Goal: Information Seeking & Learning: Find specific fact

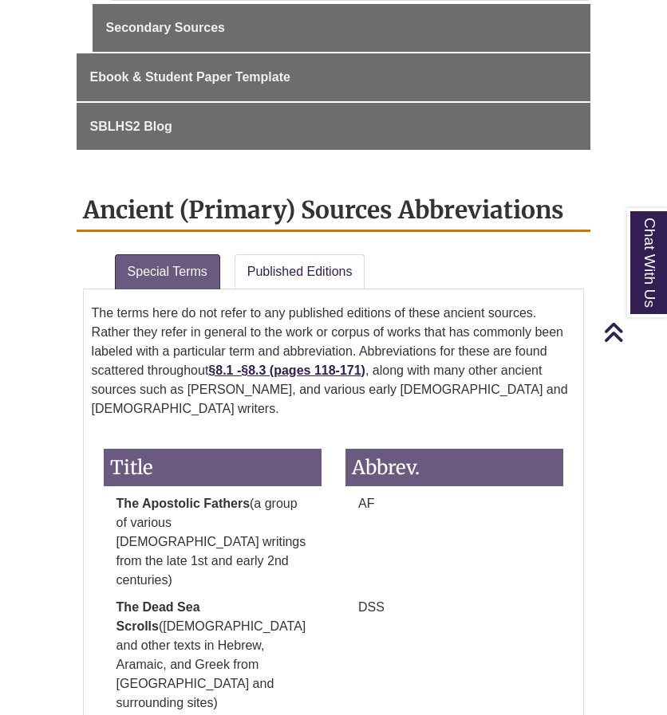
scroll to position [888, 0]
click at [288, 266] on link "Published Editions" at bounding box center [299, 271] width 131 height 35
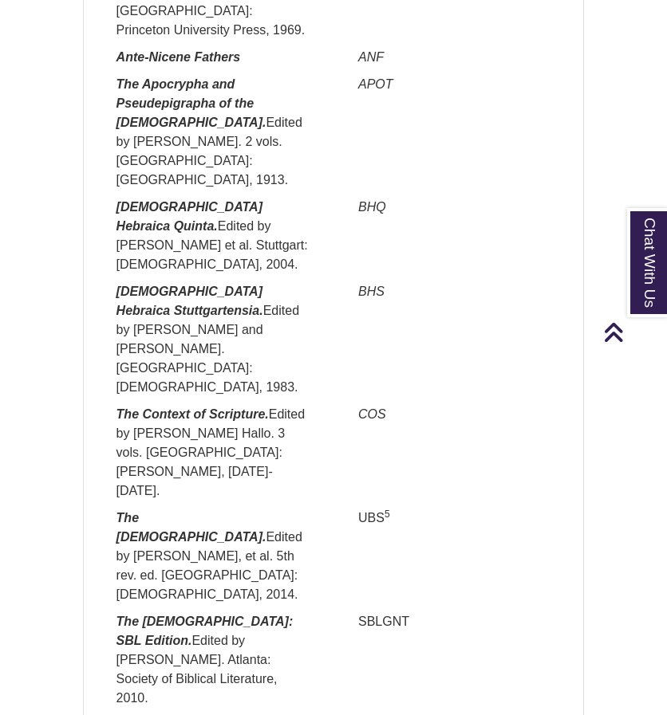
scroll to position [1399, 0]
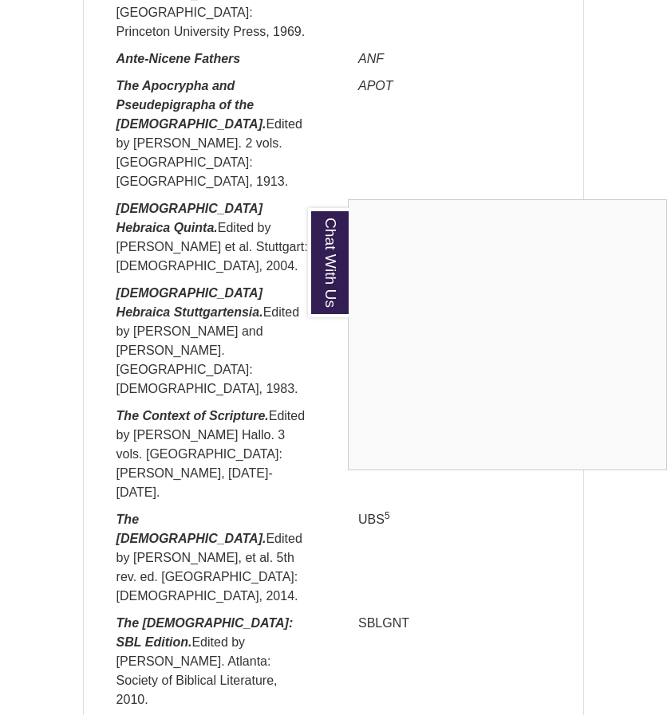
click at [182, 342] on div "Chat With Us" at bounding box center [333, 357] width 667 height 715
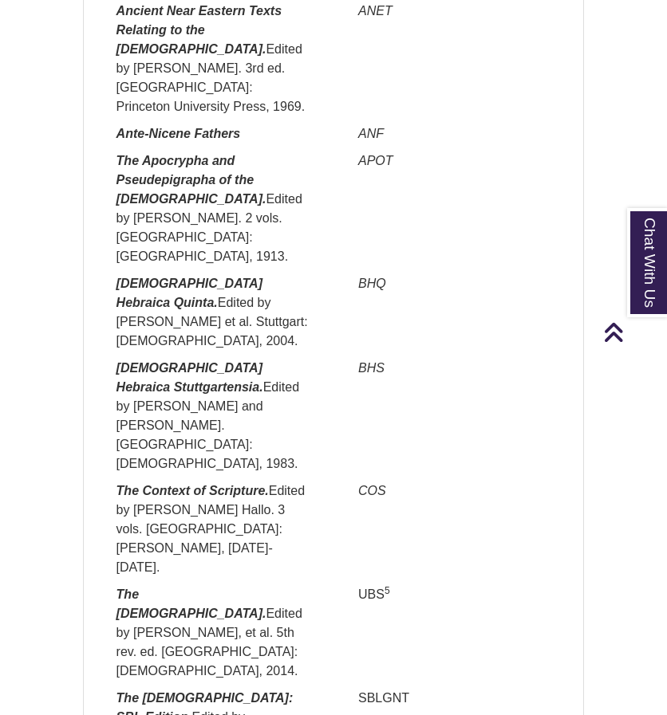
scroll to position [1324, 0]
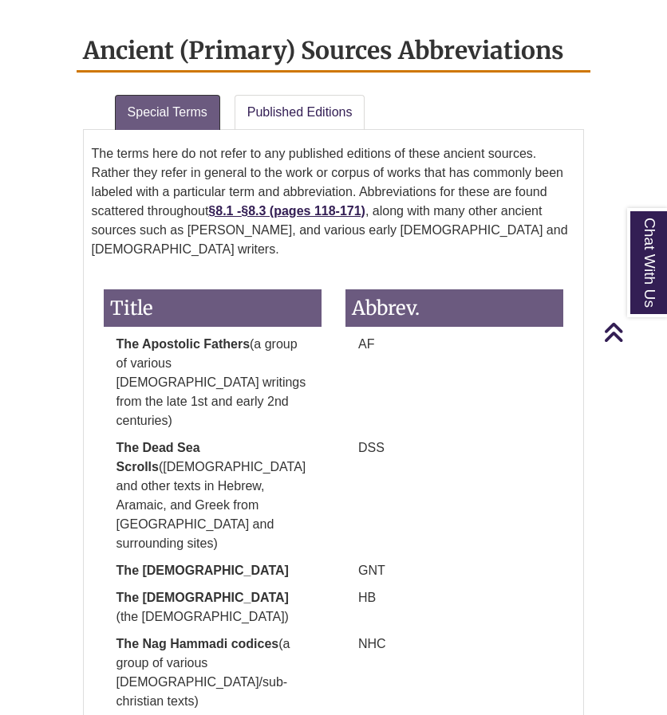
scroll to position [1047, 0]
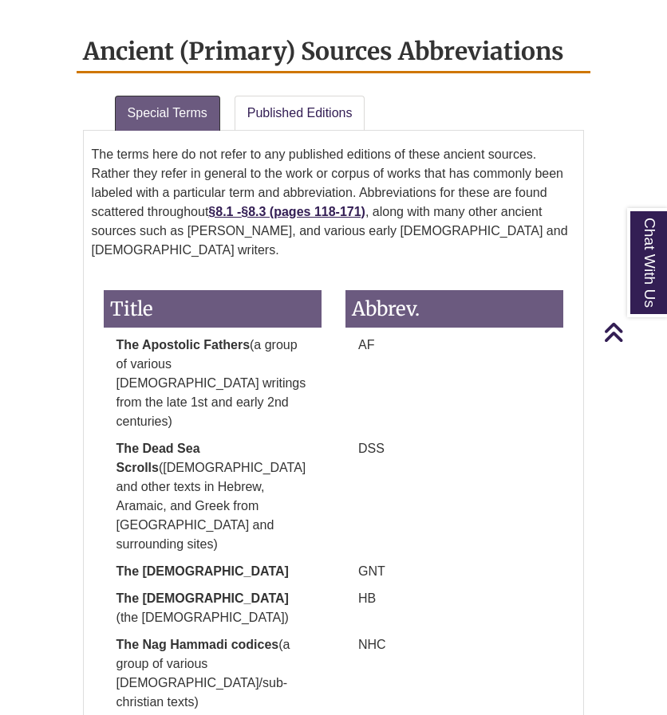
click at [302, 131] on div "The terms here do not refer to any published editions of these ancient sources.…" at bounding box center [334, 514] width 502 height 767
click at [295, 106] on link "Published Editions" at bounding box center [299, 113] width 131 height 35
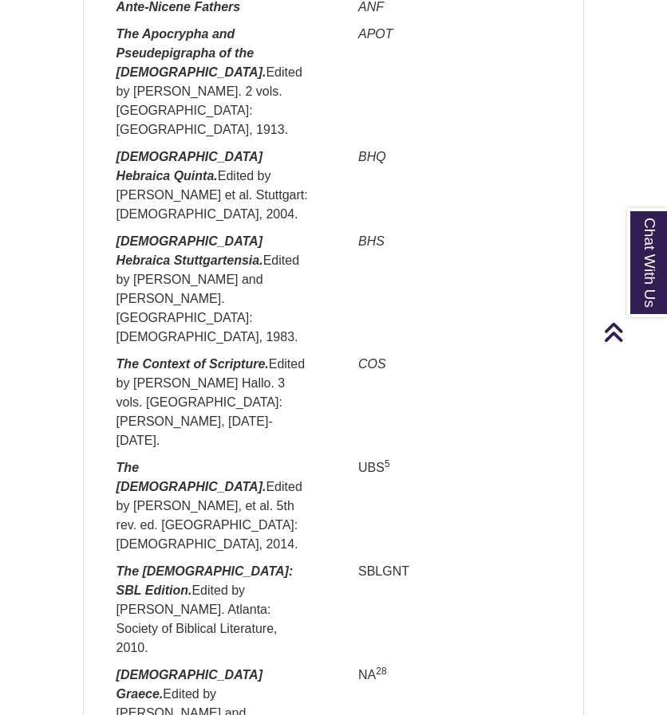
scroll to position [1451, 0]
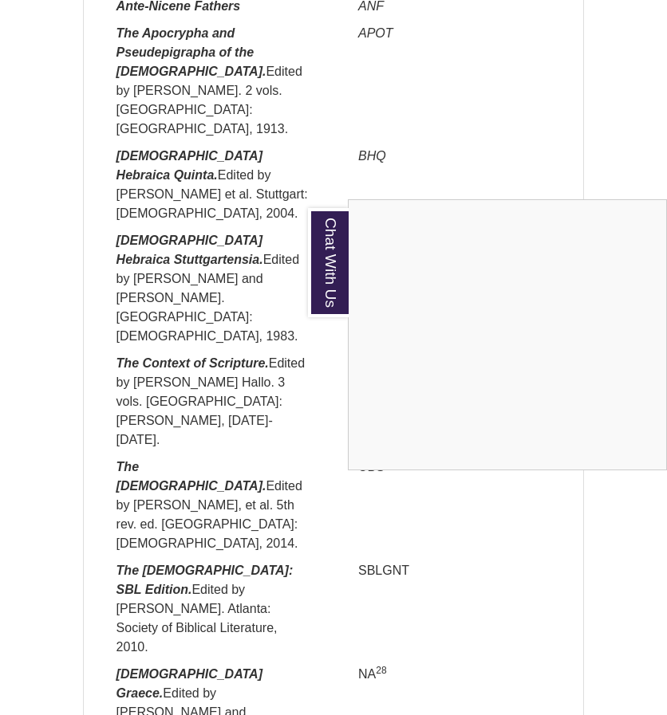
click at [167, 403] on div "Chat With Us" at bounding box center [333, 357] width 667 height 715
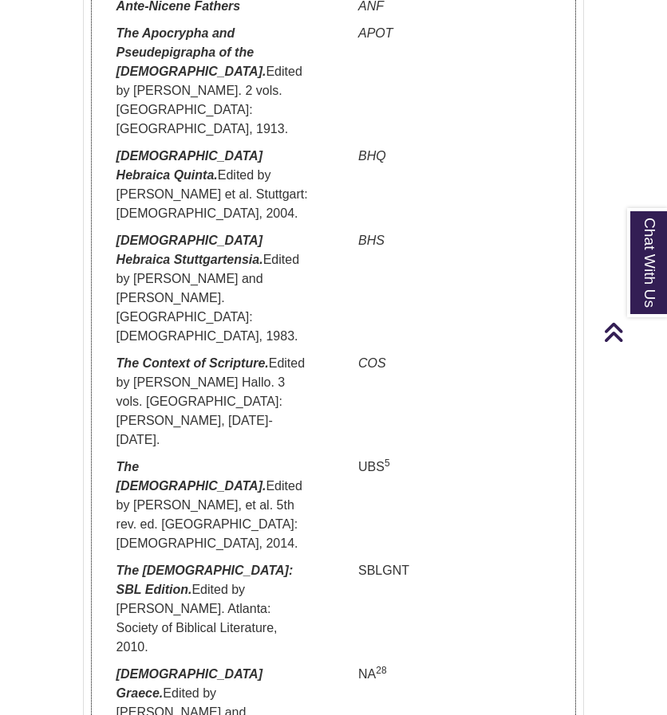
drag, startPoint x: 105, startPoint y: 352, endPoint x: 262, endPoint y: 403, distance: 164.4
click at [262, 458] on p "The [DEMOGRAPHIC_DATA]. Edited by [PERSON_NAME], et al. 5th rev. ed. [GEOGRAPHI…" at bounding box center [213, 506] width 218 height 96
copy p "The [DEMOGRAPHIC_DATA]. Edited by [PERSON_NAME], et al. 5th rev. ed. [GEOGRAPHI…"
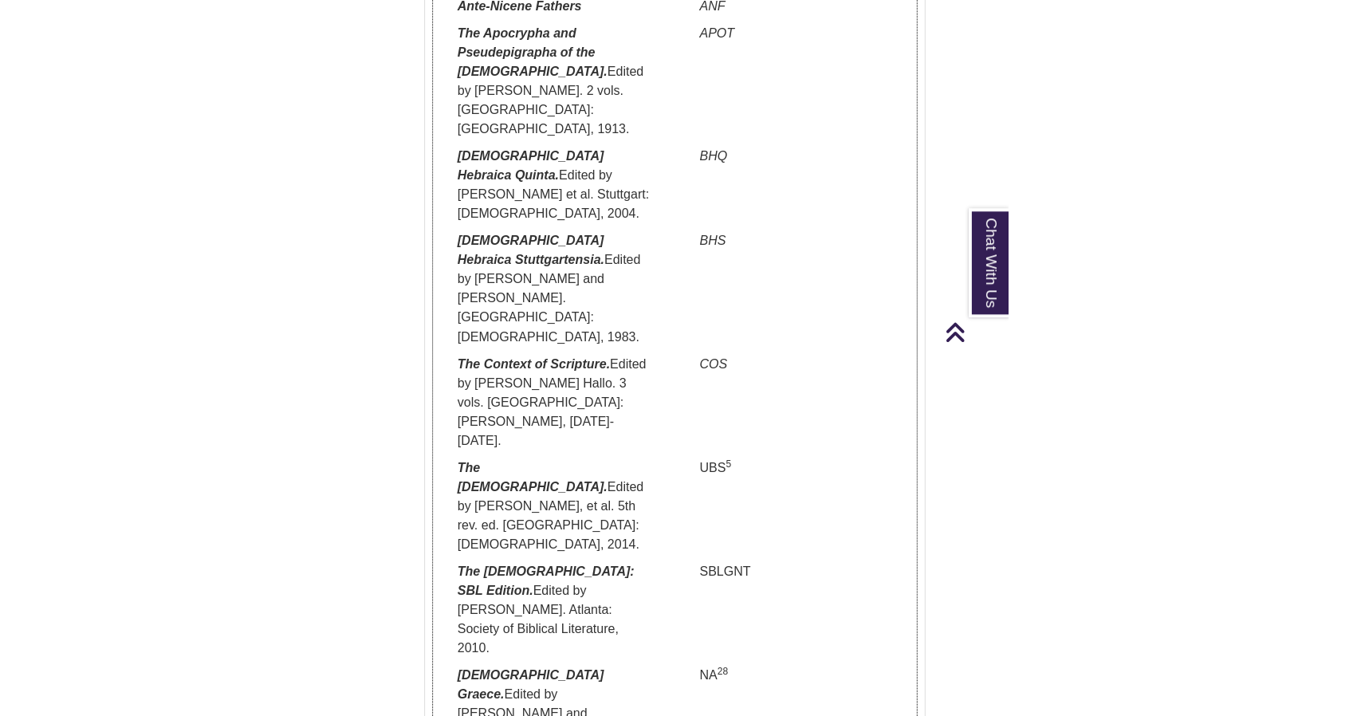
scroll to position [1112, 0]
